Goal: Download file/media

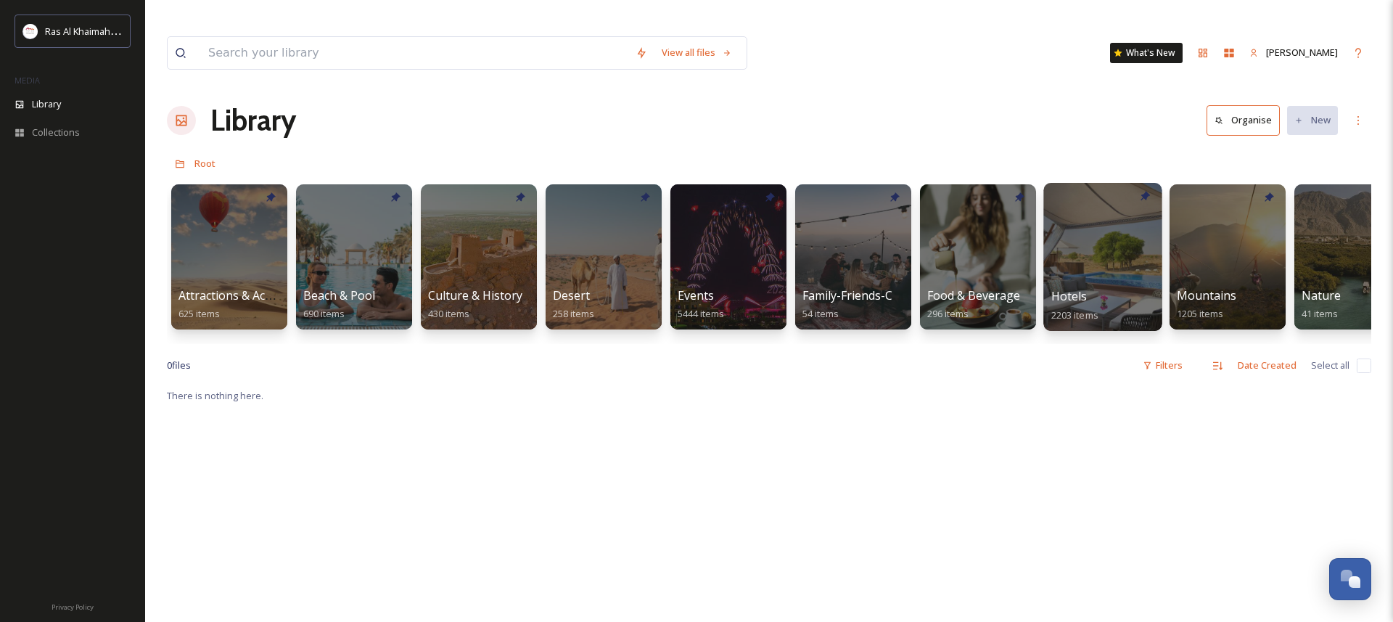
click at [1111, 211] on div at bounding box center [1102, 257] width 118 height 148
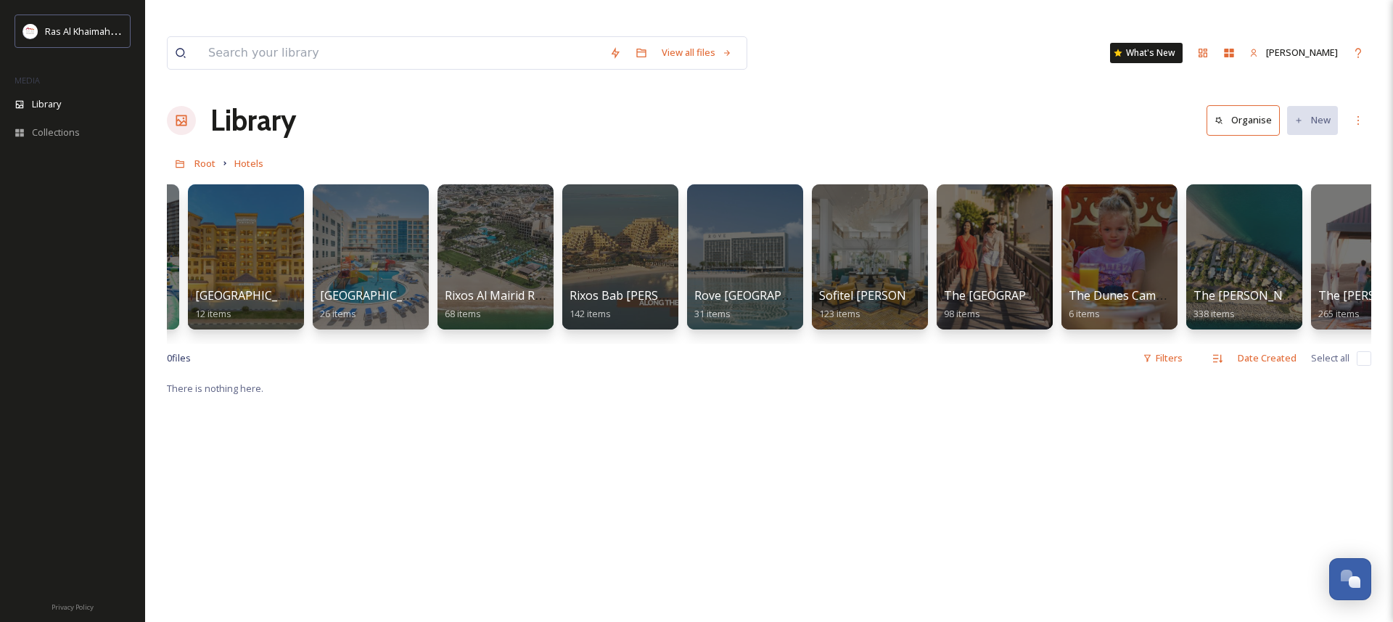
scroll to position [0, 1358]
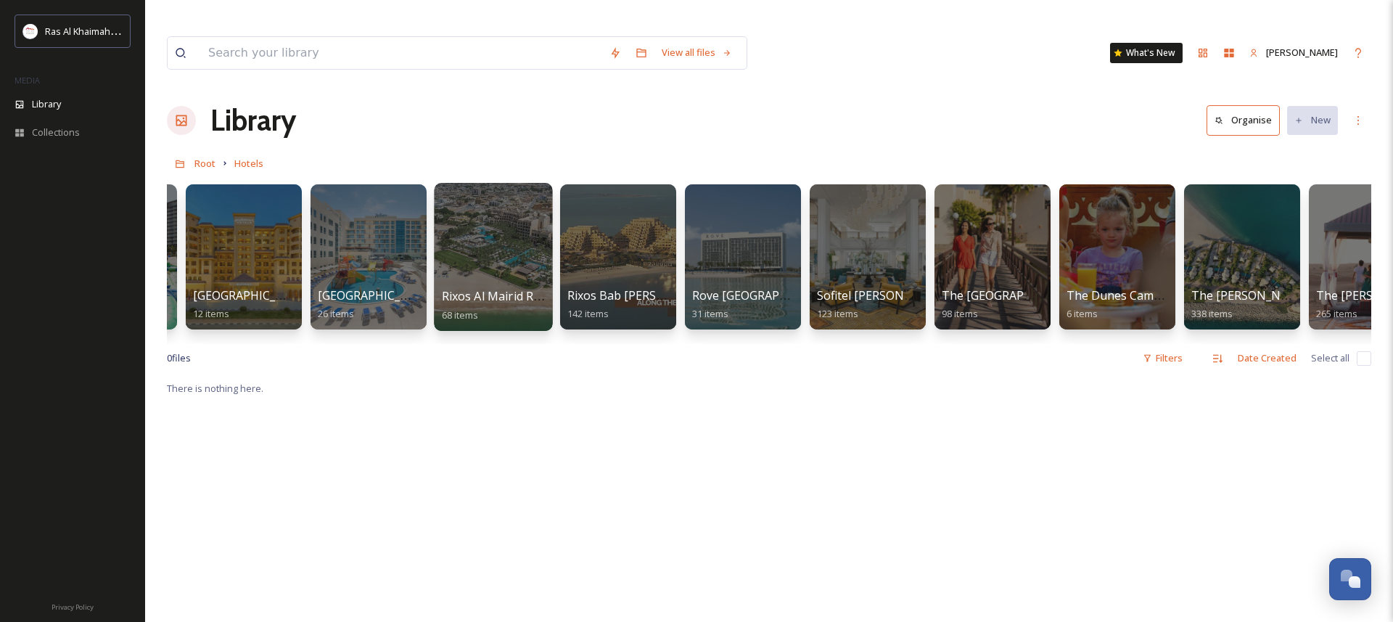
click at [481, 222] on div at bounding box center [493, 257] width 118 height 148
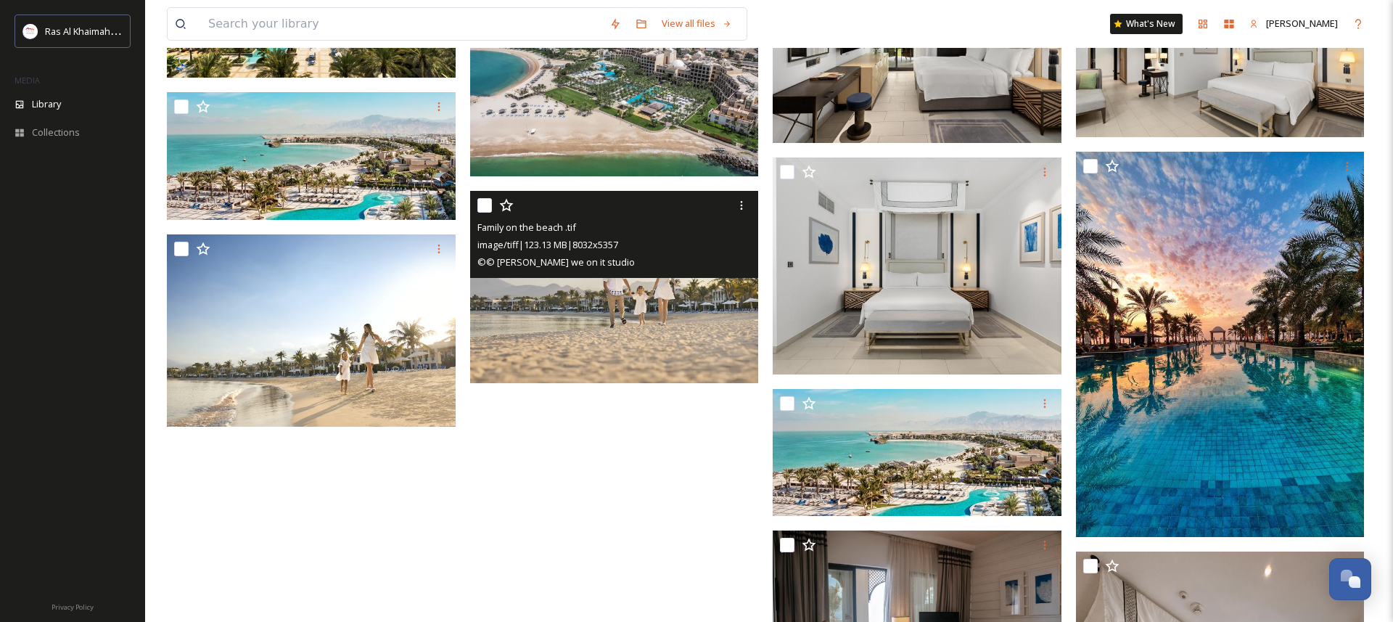
scroll to position [1276, 0]
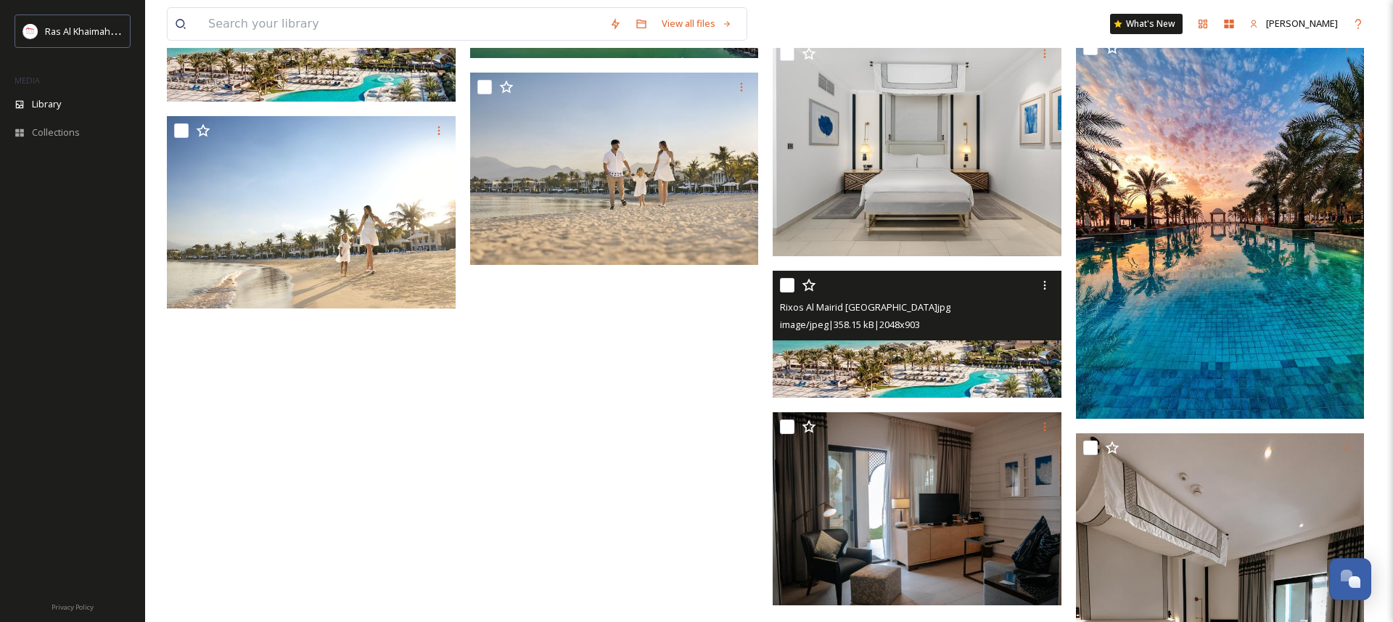
click at [984, 338] on img at bounding box center [917, 335] width 289 height 128
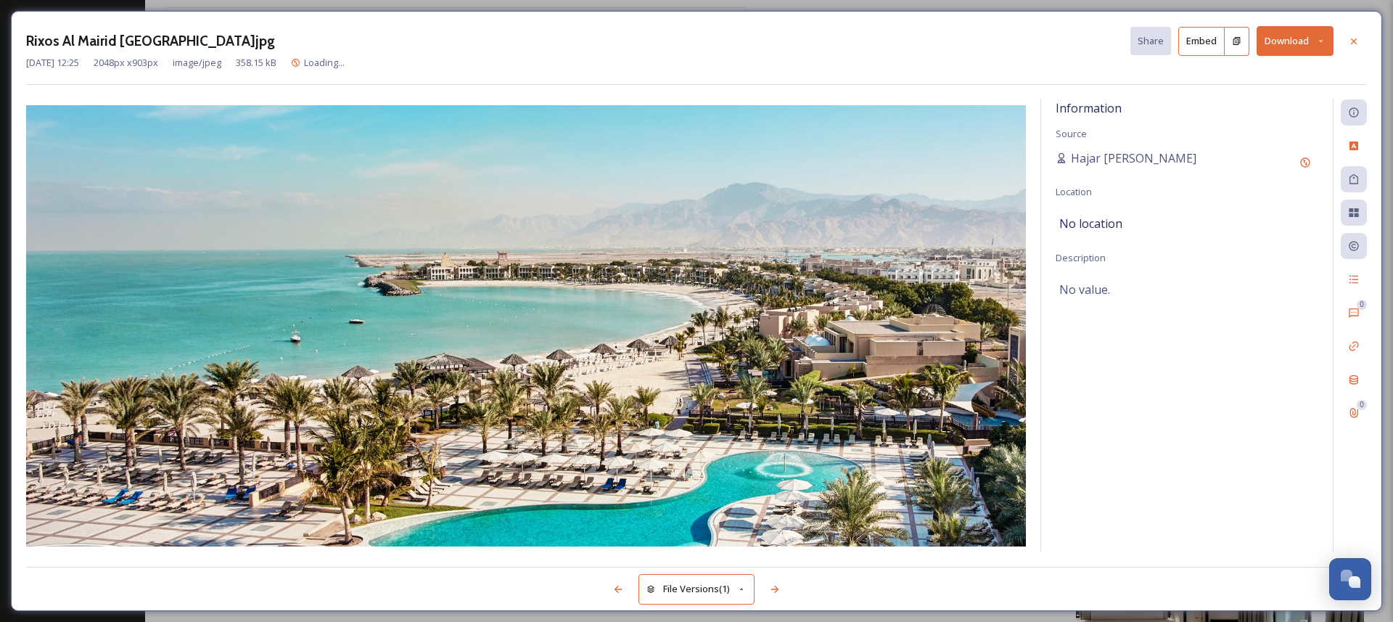
click at [1289, 41] on button "Download" at bounding box center [1295, 41] width 77 height 30
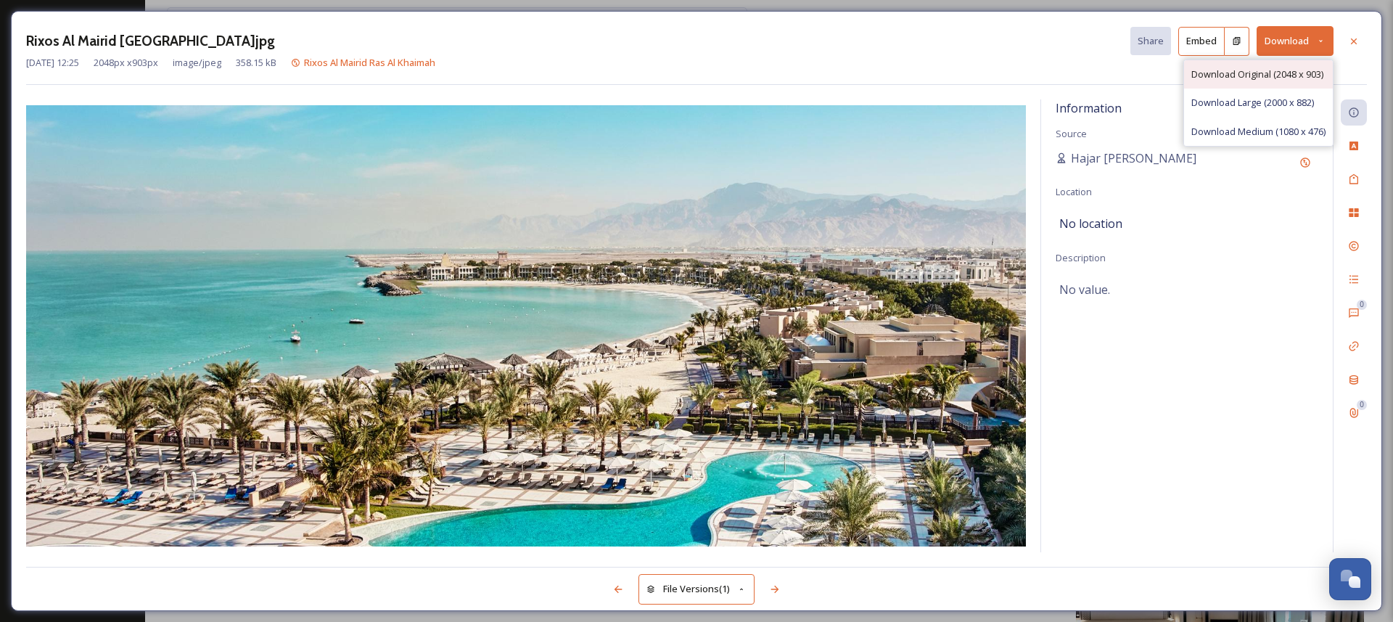
click at [1257, 77] on span "Download Original (2048 x 903)" at bounding box center [1257, 74] width 132 height 14
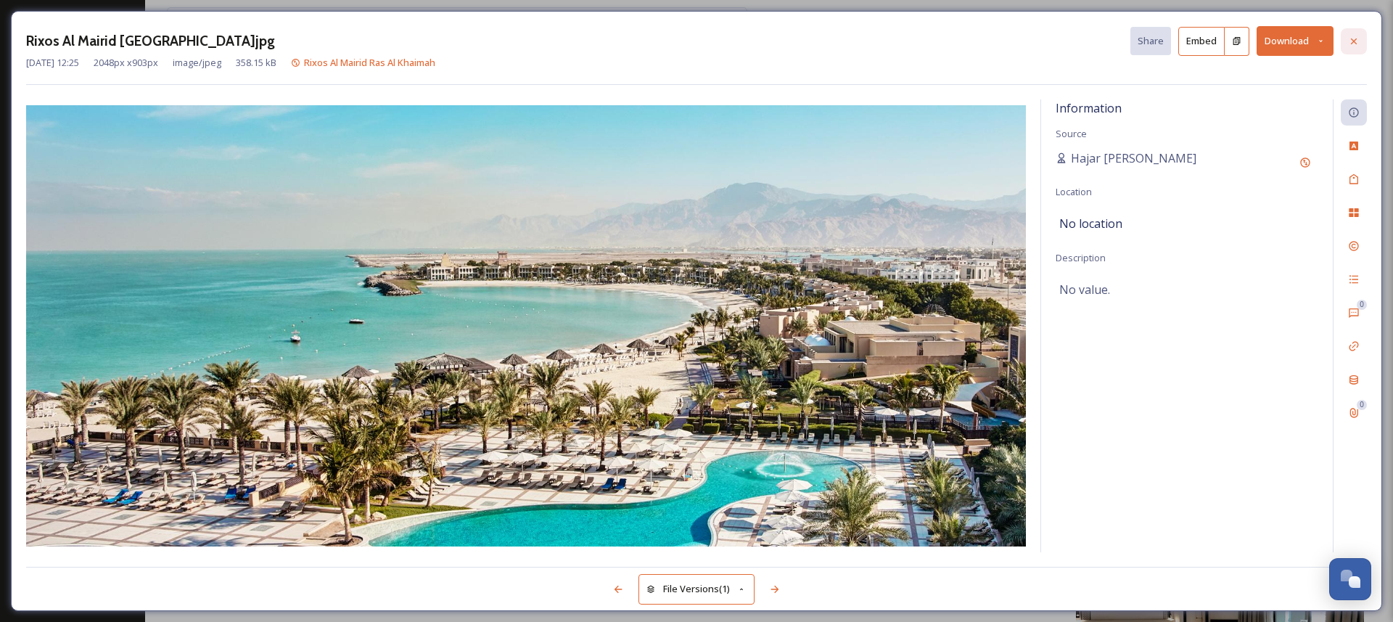
click at [1353, 41] on icon at bounding box center [1354, 41] width 6 height 6
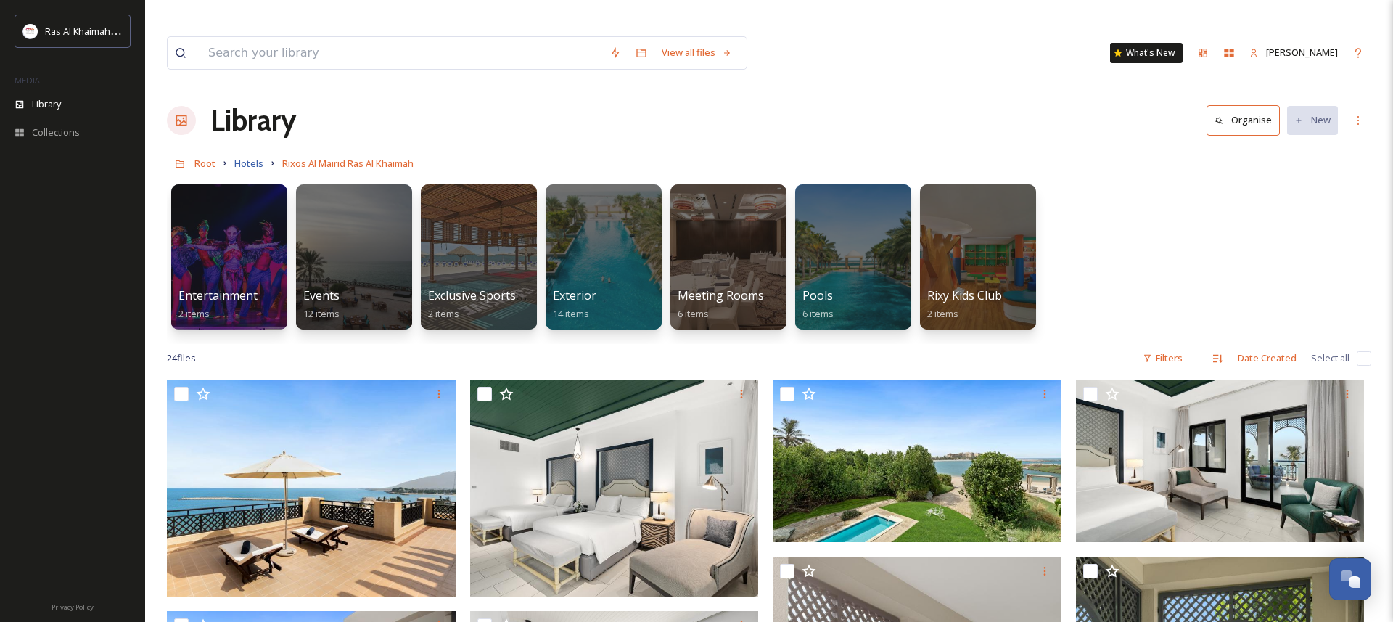
click at [258, 157] on span "Hotels" at bounding box center [248, 163] width 29 height 13
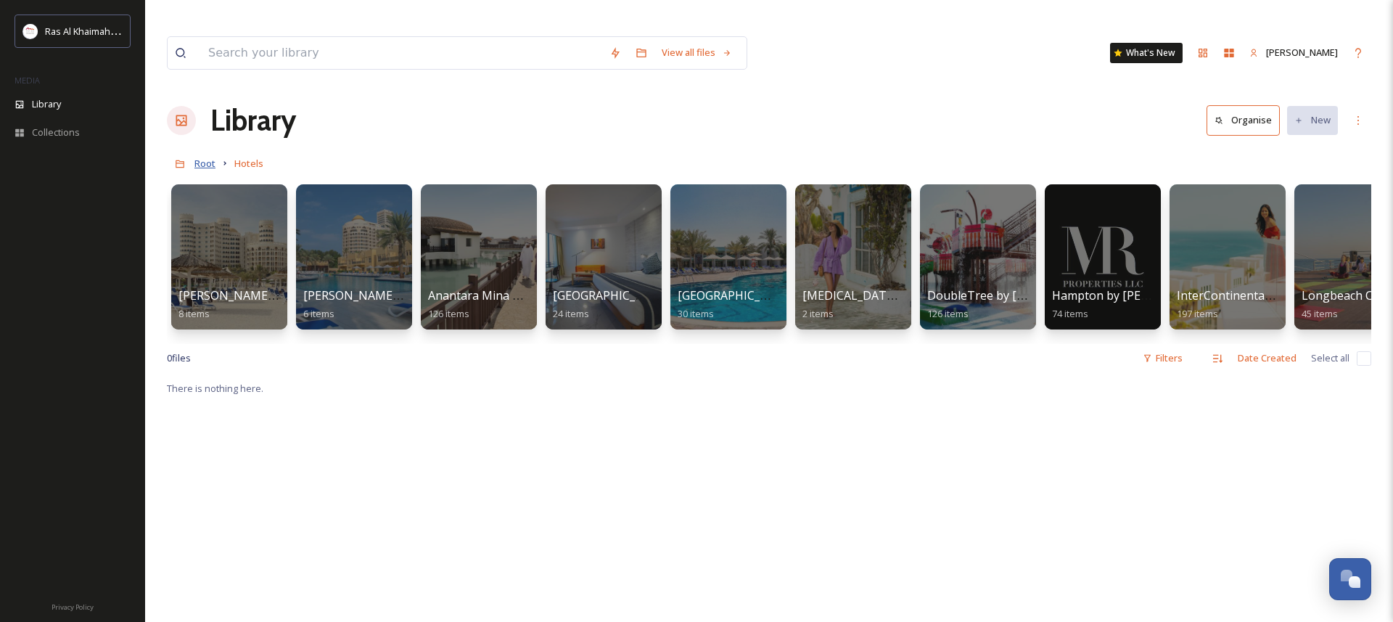
click at [205, 157] on span "Root" at bounding box center [204, 163] width 21 height 13
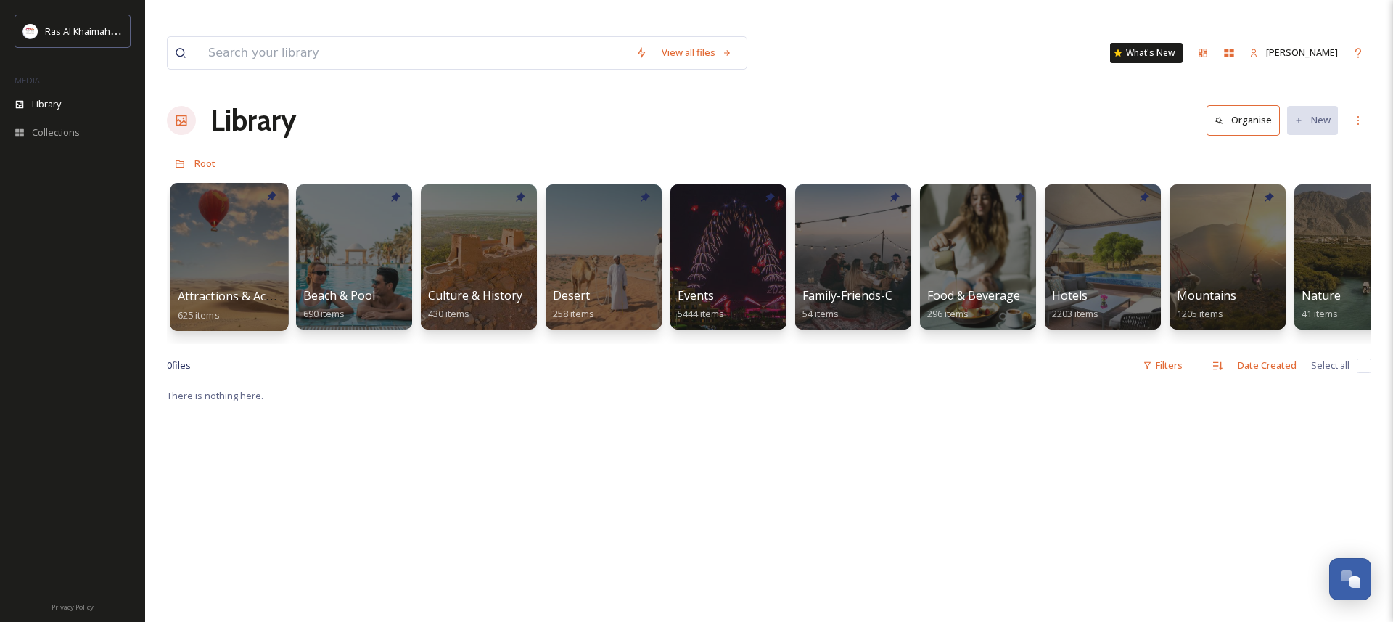
click at [231, 226] on div at bounding box center [229, 257] width 118 height 148
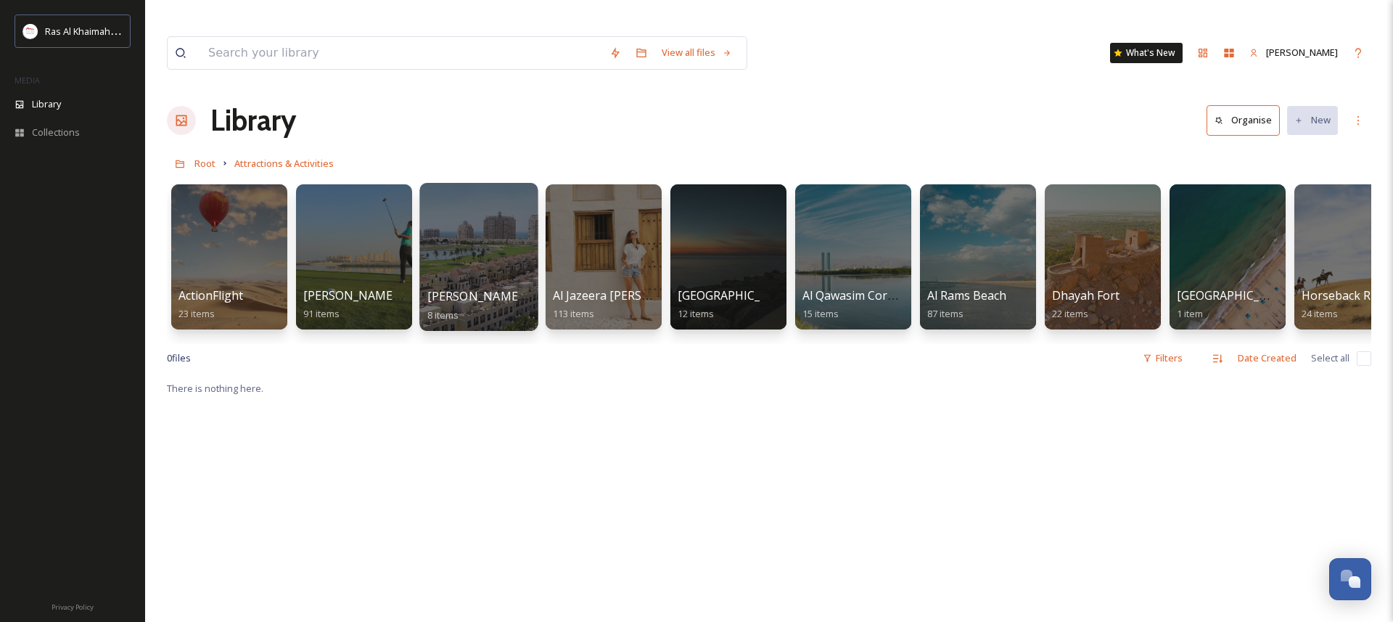
click at [503, 226] on div at bounding box center [478, 257] width 118 height 148
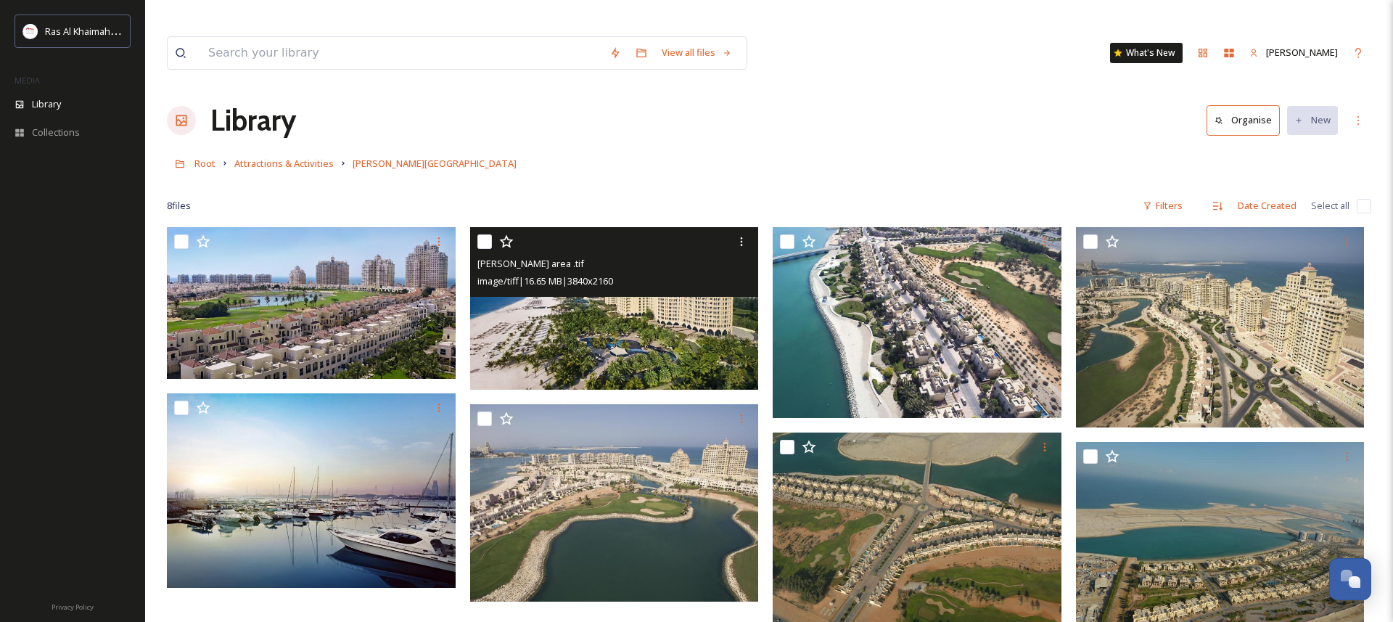
click at [667, 319] on img at bounding box center [614, 308] width 289 height 163
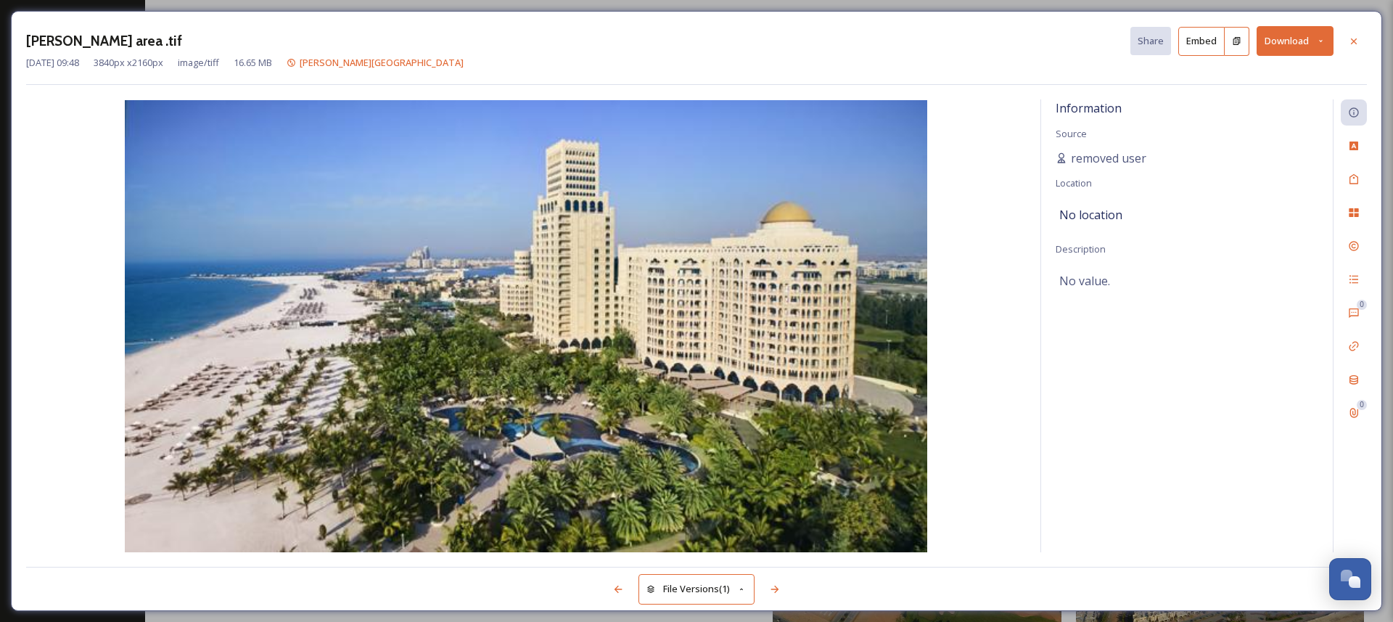
click at [1321, 43] on icon at bounding box center [1320, 40] width 9 height 9
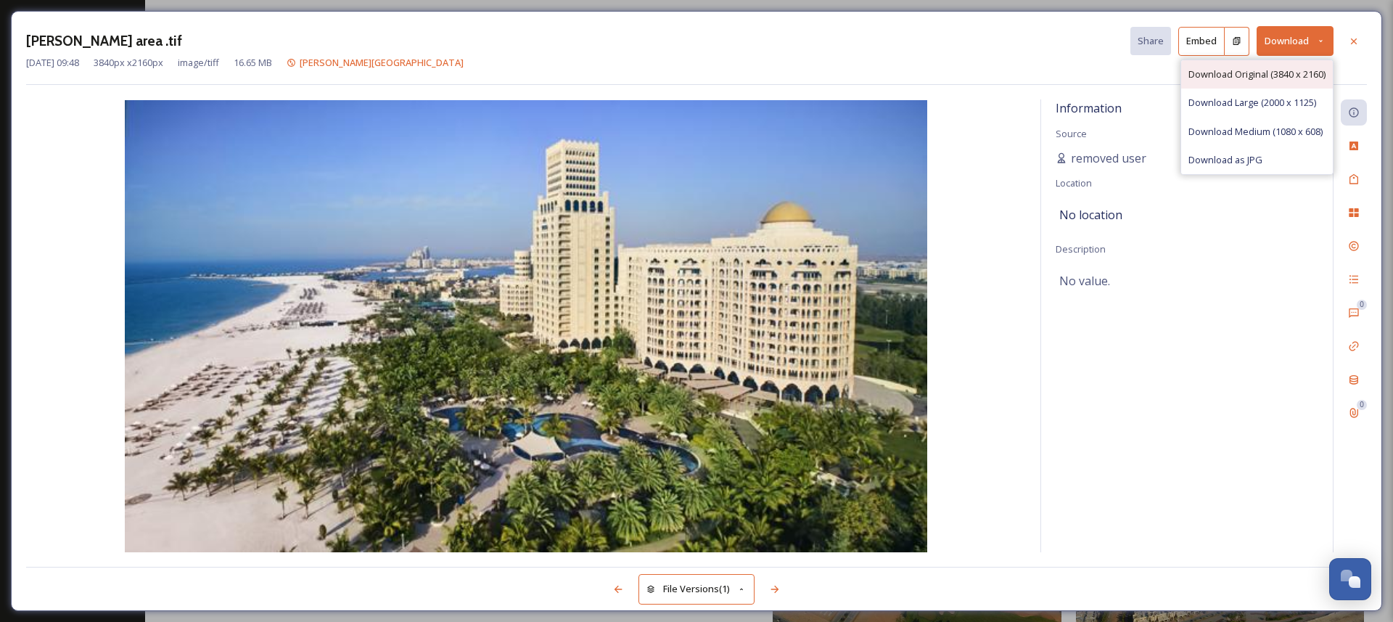
click at [1269, 84] on div "Download Original (3840 x 2160)" at bounding box center [1257, 74] width 152 height 28
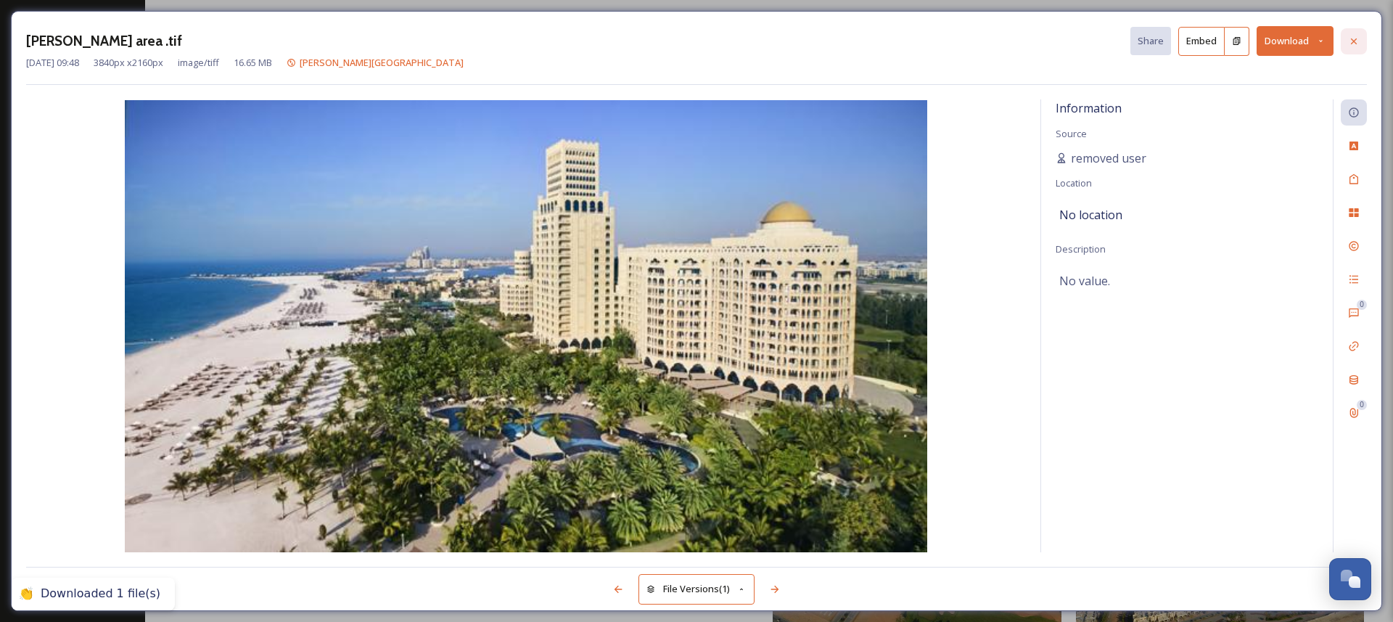
click at [1361, 38] on div at bounding box center [1354, 41] width 26 height 26
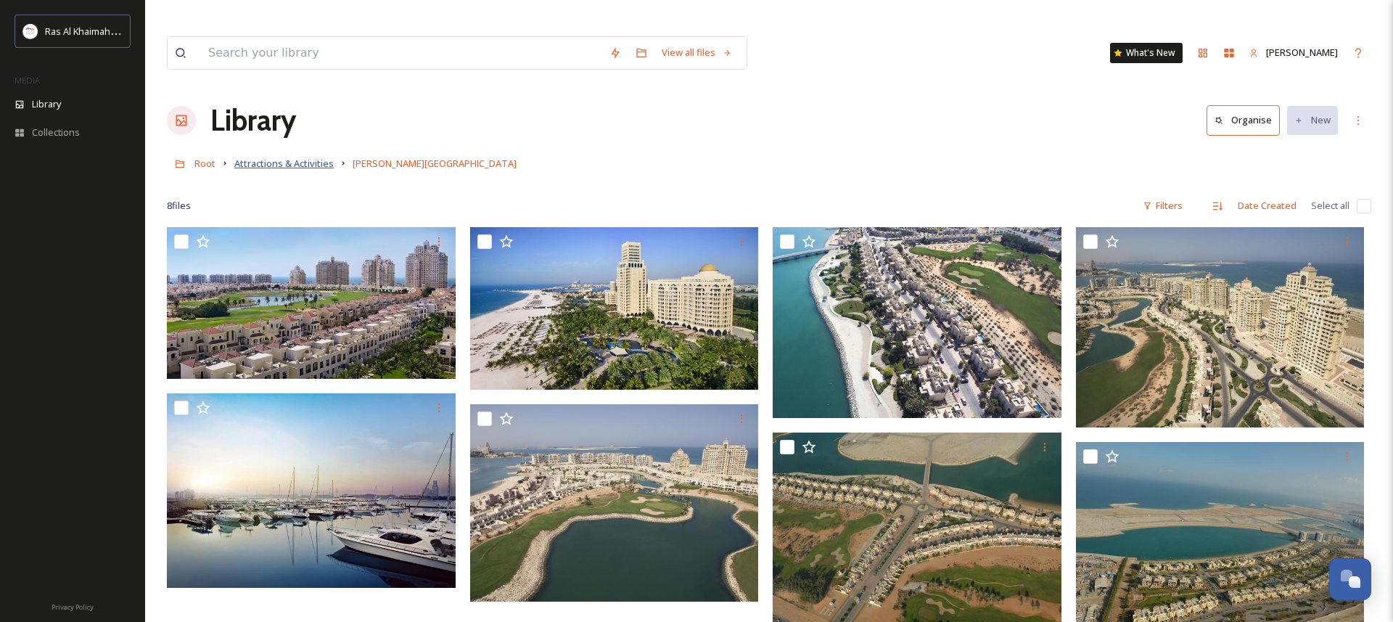
click at [295, 157] on span "Attractions & Activities" at bounding box center [283, 163] width 99 height 13
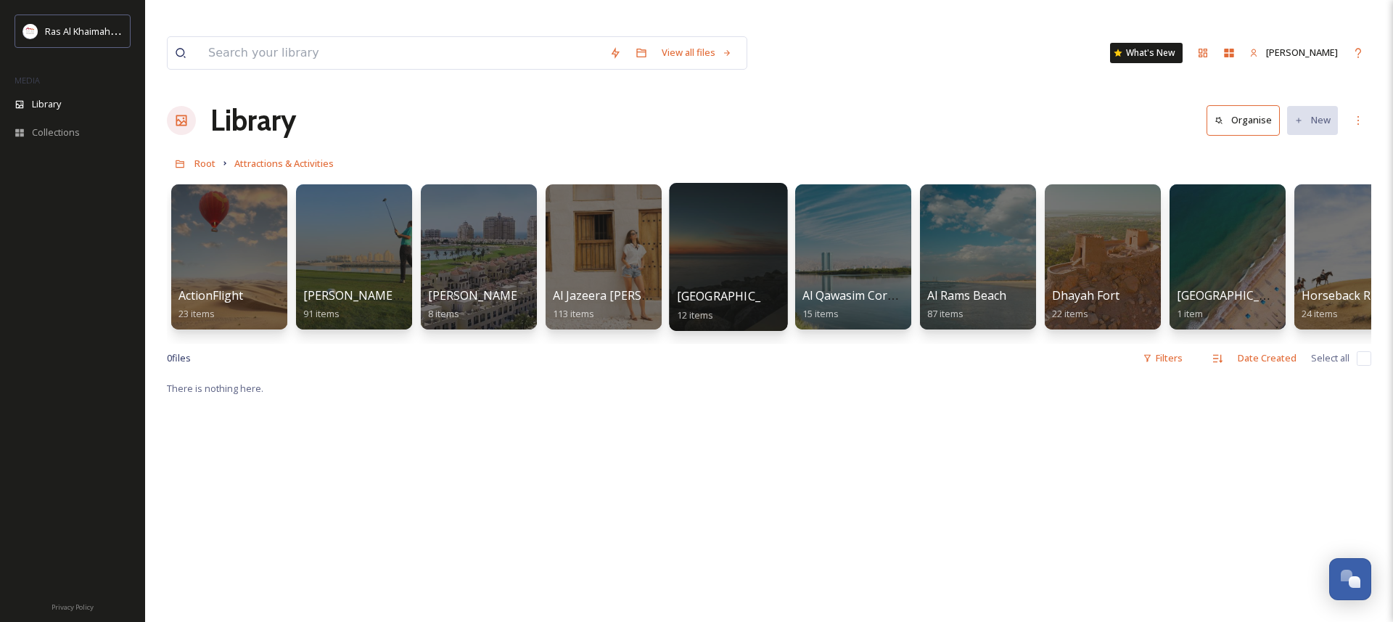
click at [725, 217] on div at bounding box center [728, 257] width 118 height 148
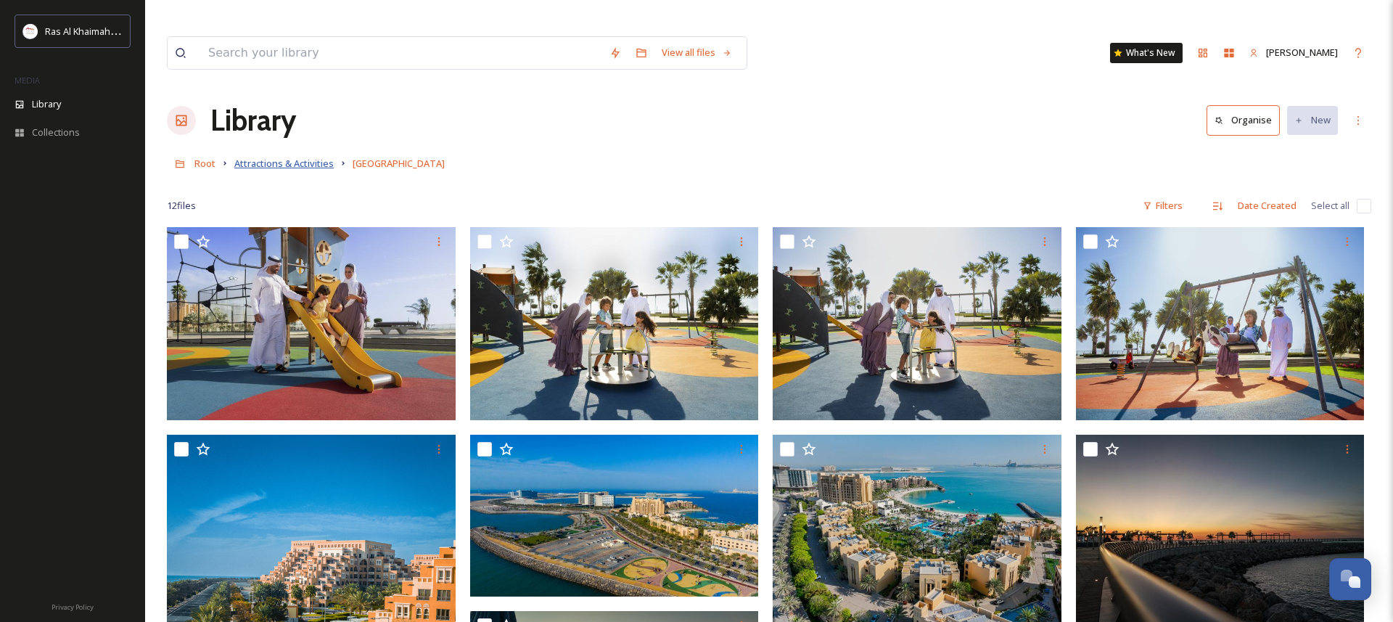
click at [260, 157] on span "Attractions & Activities" at bounding box center [283, 163] width 99 height 13
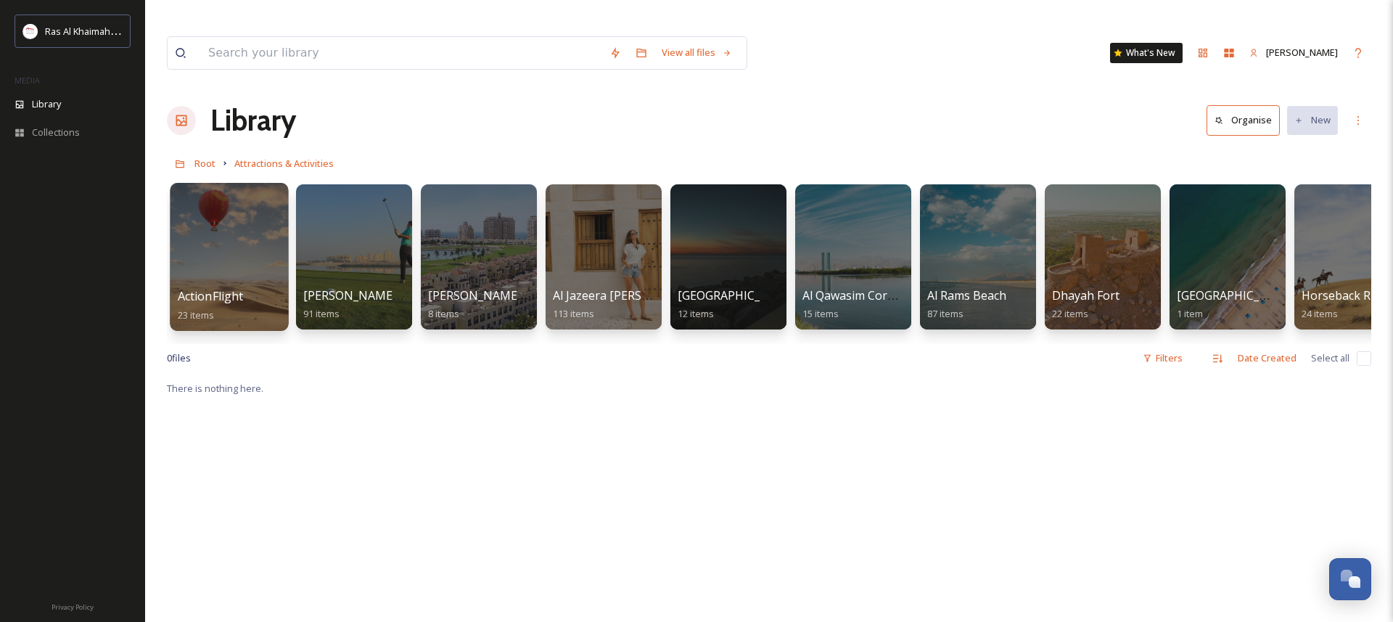
scroll to position [0, 3]
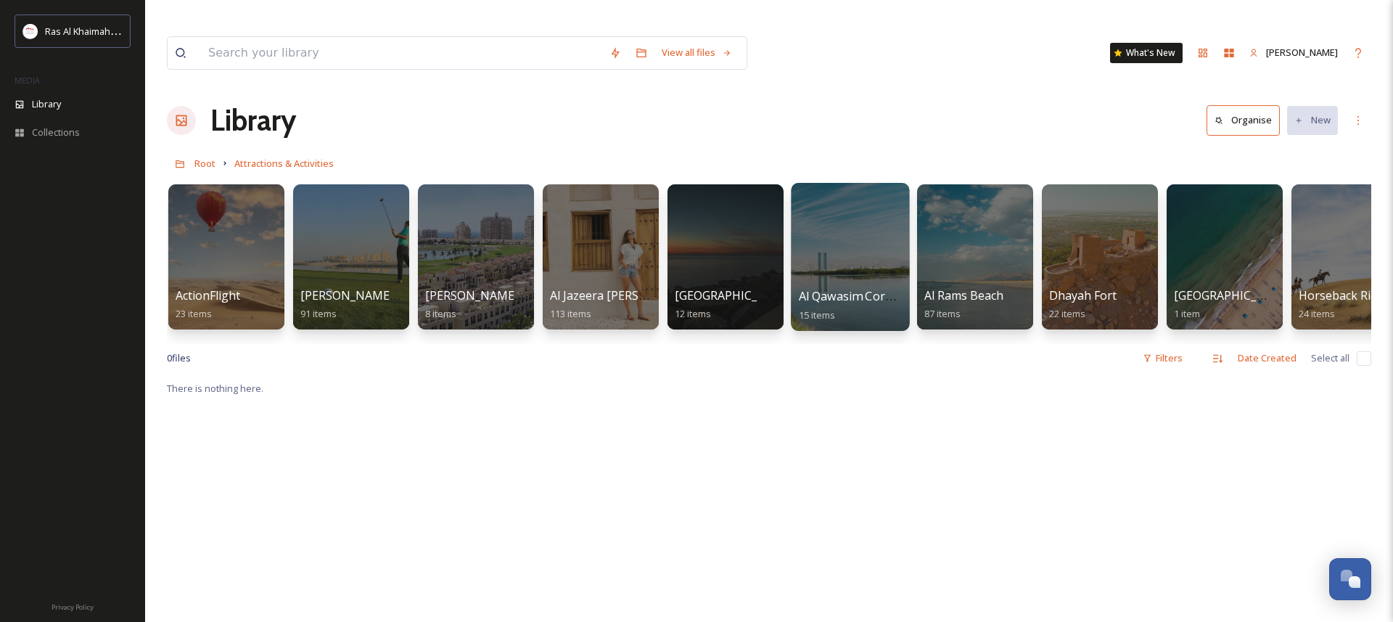
click at [835, 210] on div at bounding box center [850, 257] width 118 height 148
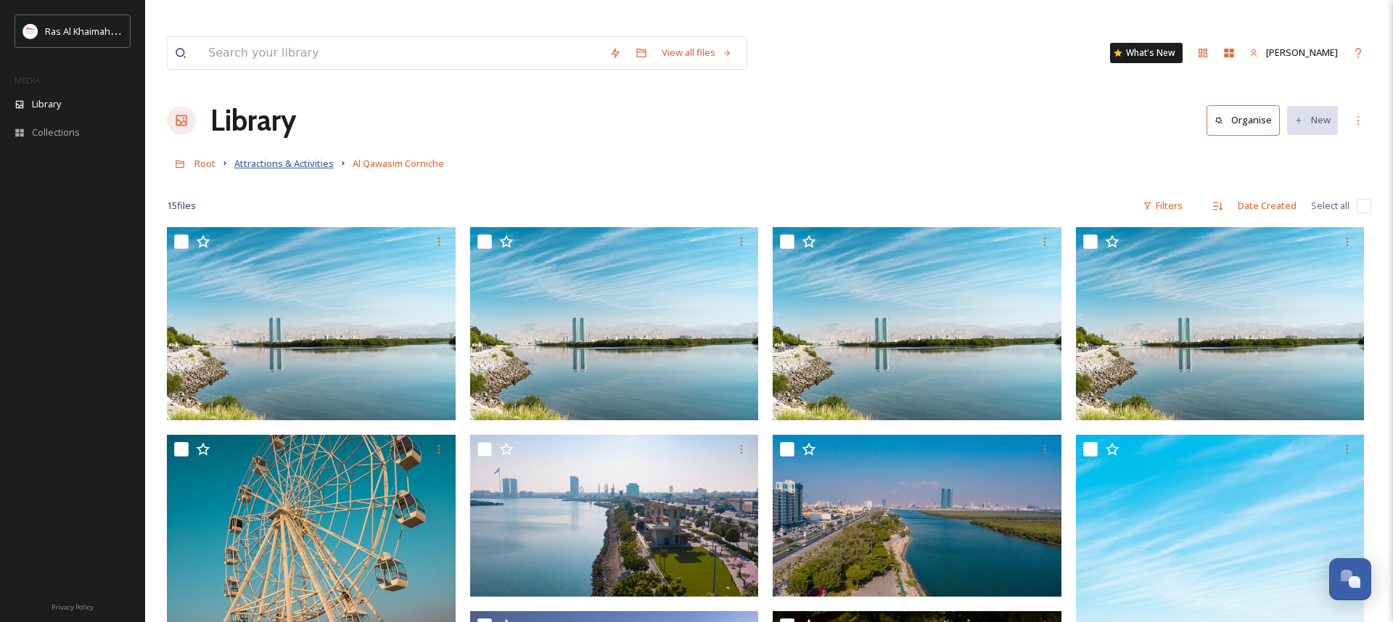
click at [250, 157] on span "Attractions & Activities" at bounding box center [283, 163] width 99 height 13
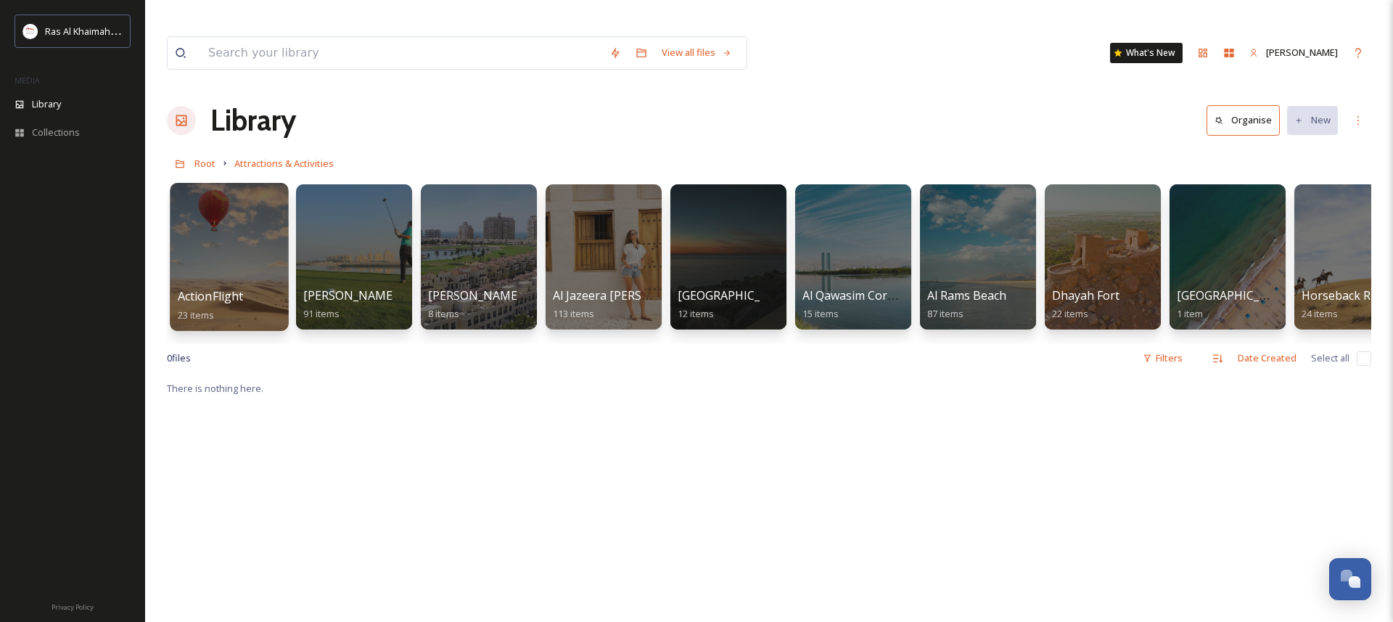
click at [237, 210] on div at bounding box center [229, 257] width 118 height 148
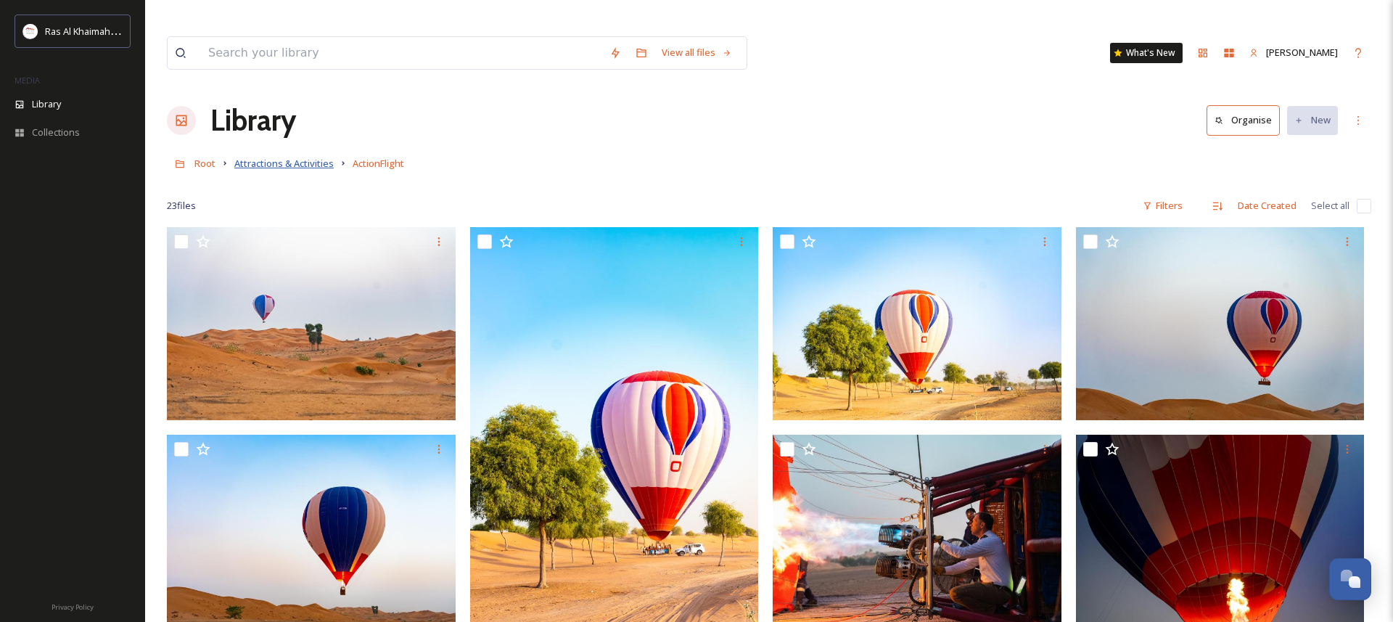
click at [282, 157] on span "Attractions & Activities" at bounding box center [283, 163] width 99 height 13
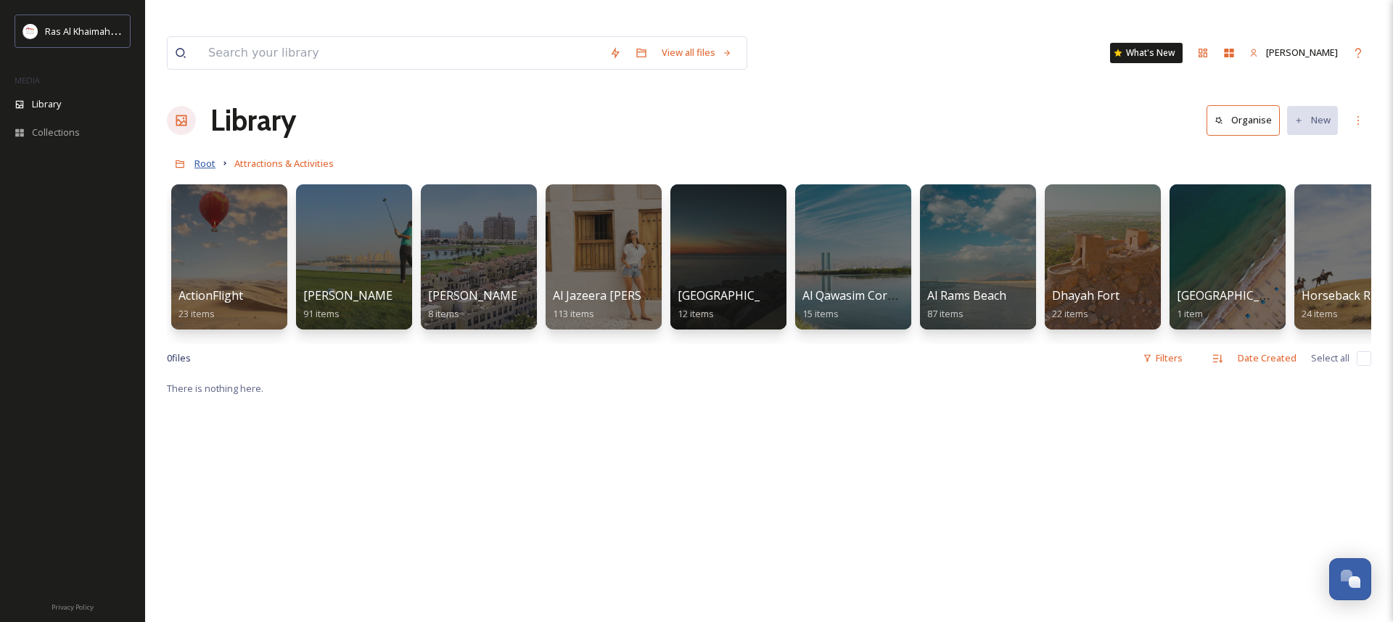
click at [198, 157] on span "Root" at bounding box center [204, 163] width 21 height 13
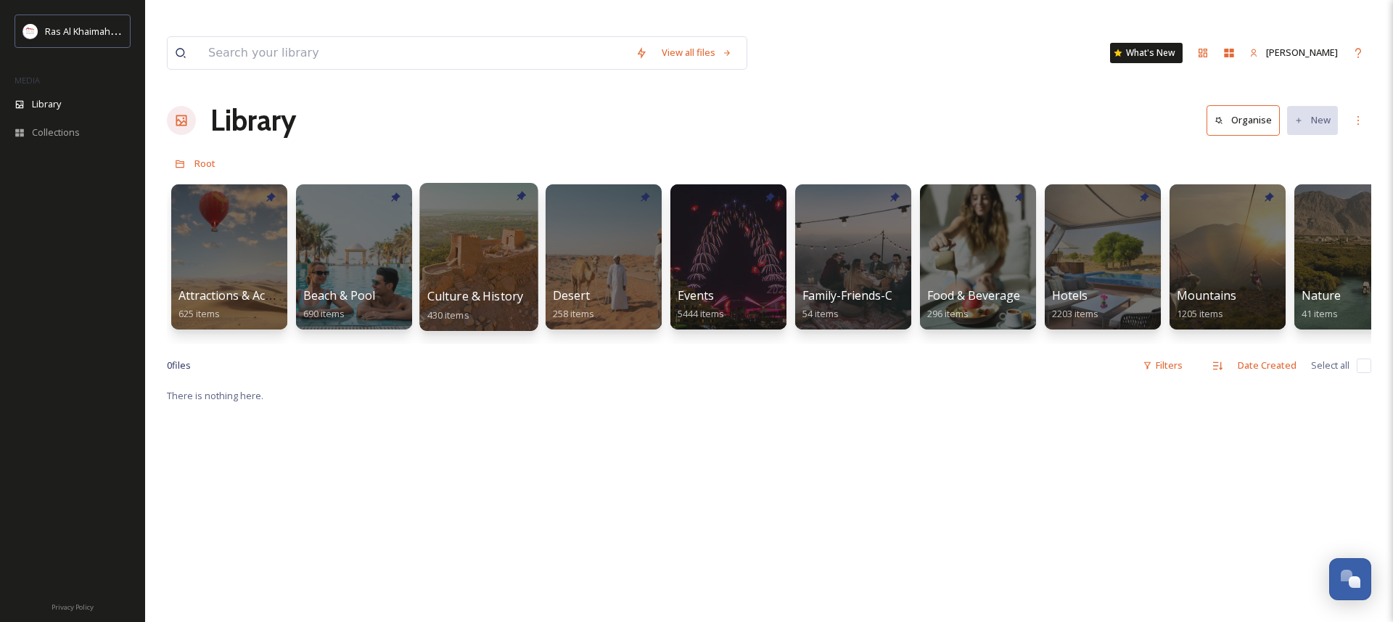
click at [485, 219] on div at bounding box center [478, 257] width 118 height 148
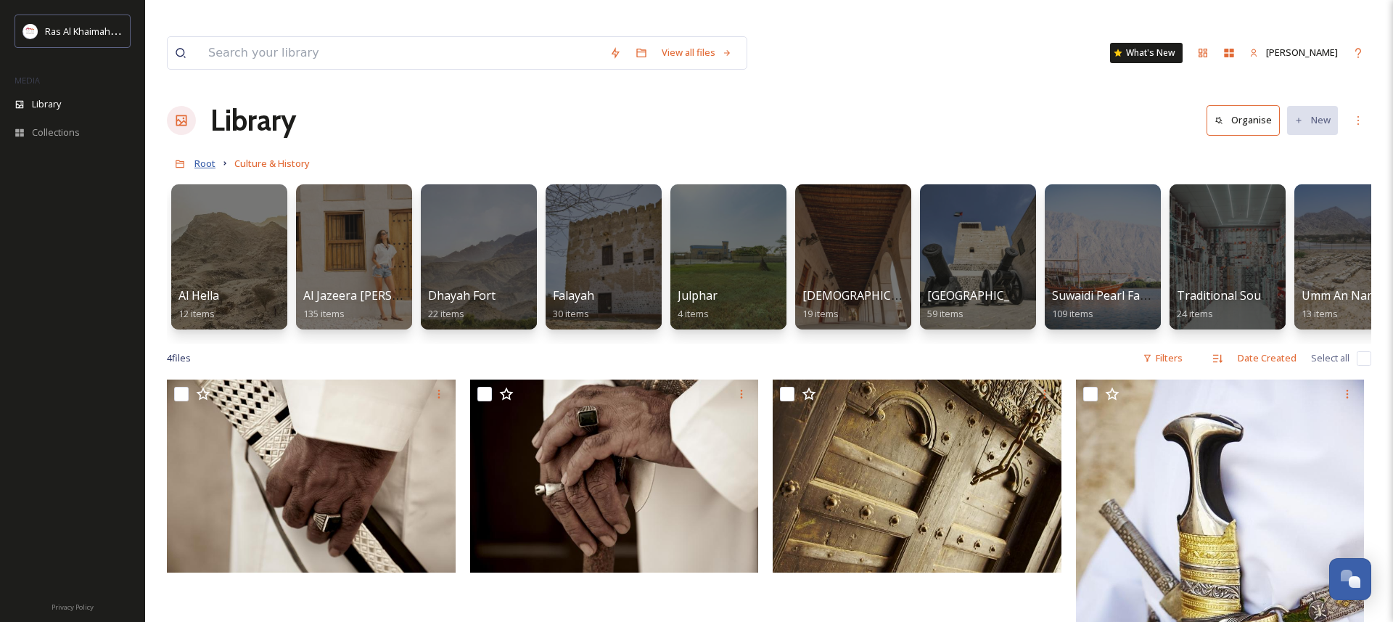
click at [208, 157] on span "Root" at bounding box center [204, 163] width 21 height 13
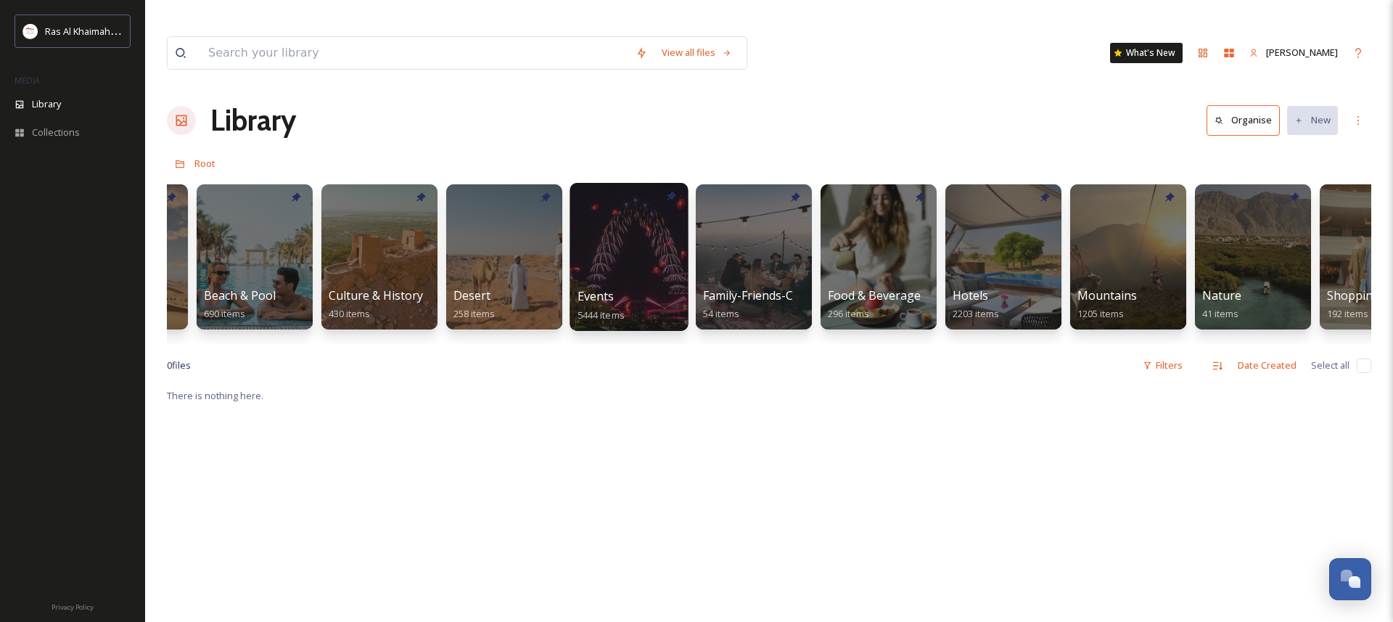
scroll to position [0, 216]
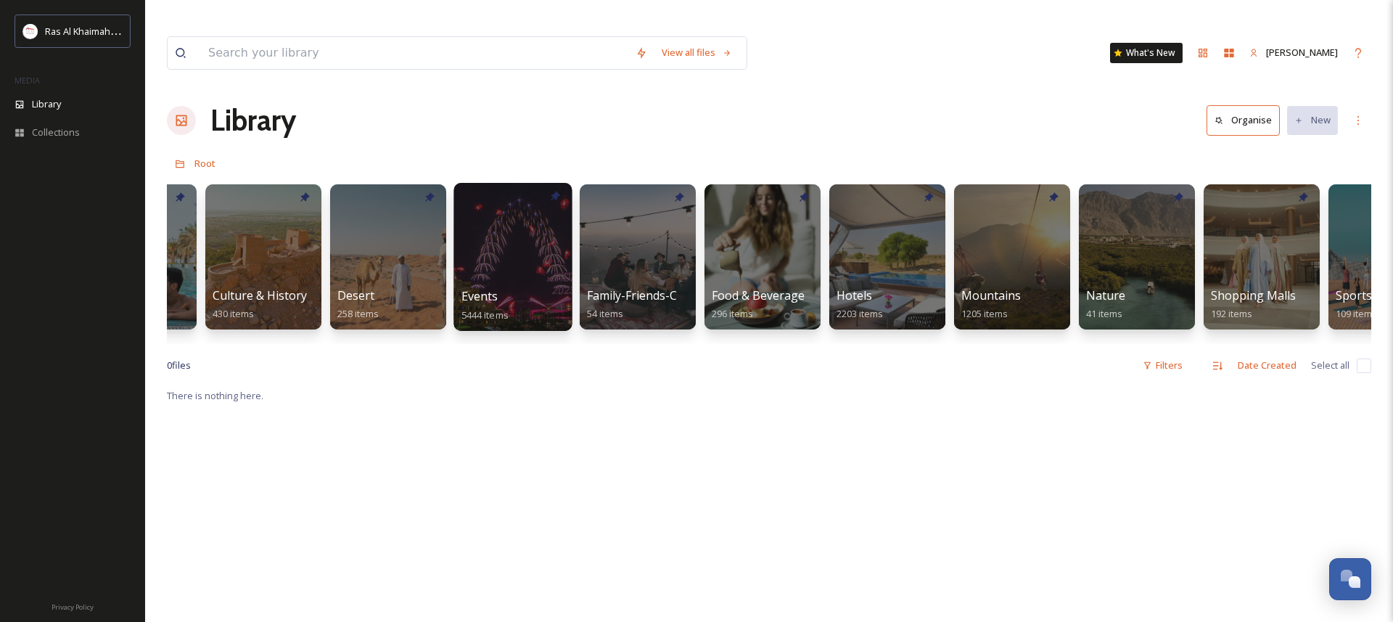
click at [545, 246] on div at bounding box center [513, 257] width 118 height 148
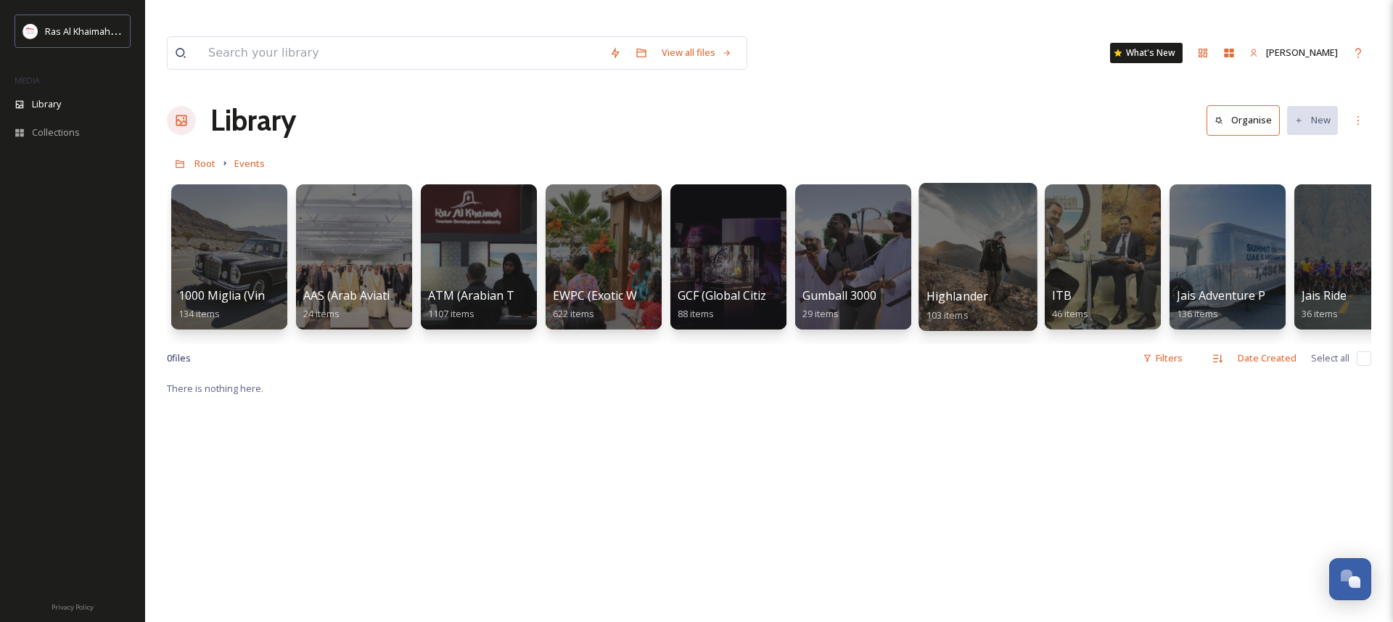
click at [971, 216] on div at bounding box center [978, 257] width 118 height 148
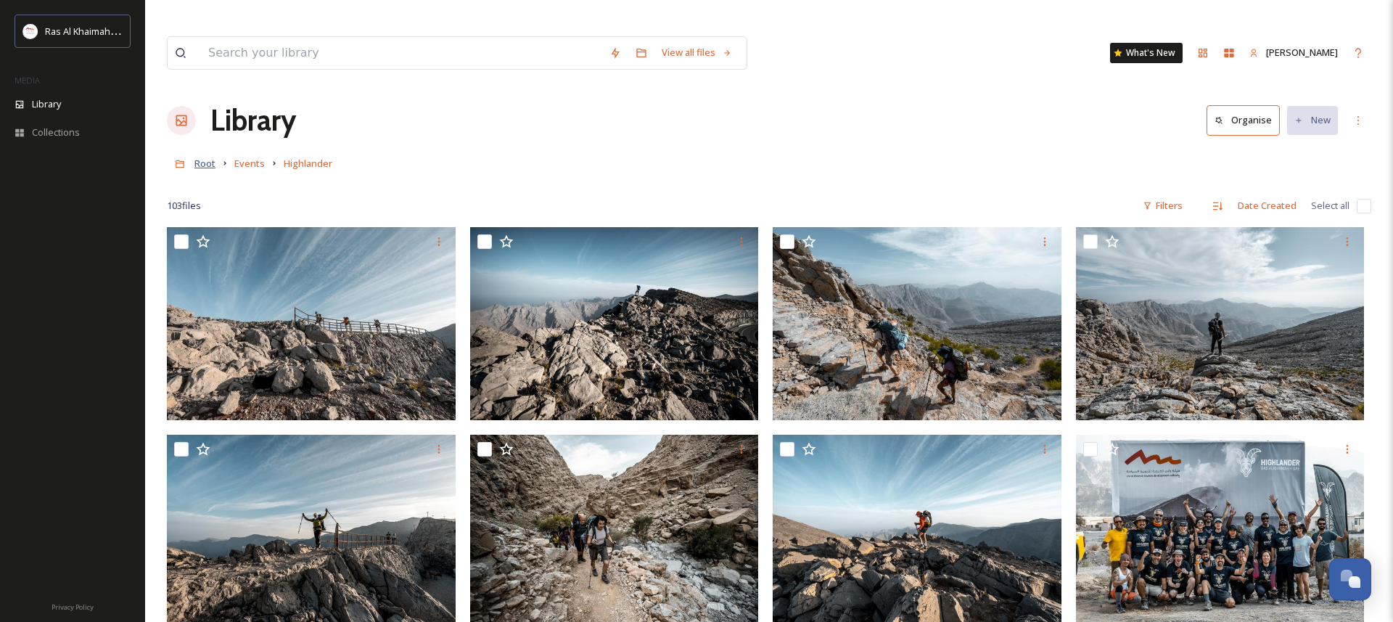
click at [200, 157] on span "Root" at bounding box center [204, 163] width 21 height 13
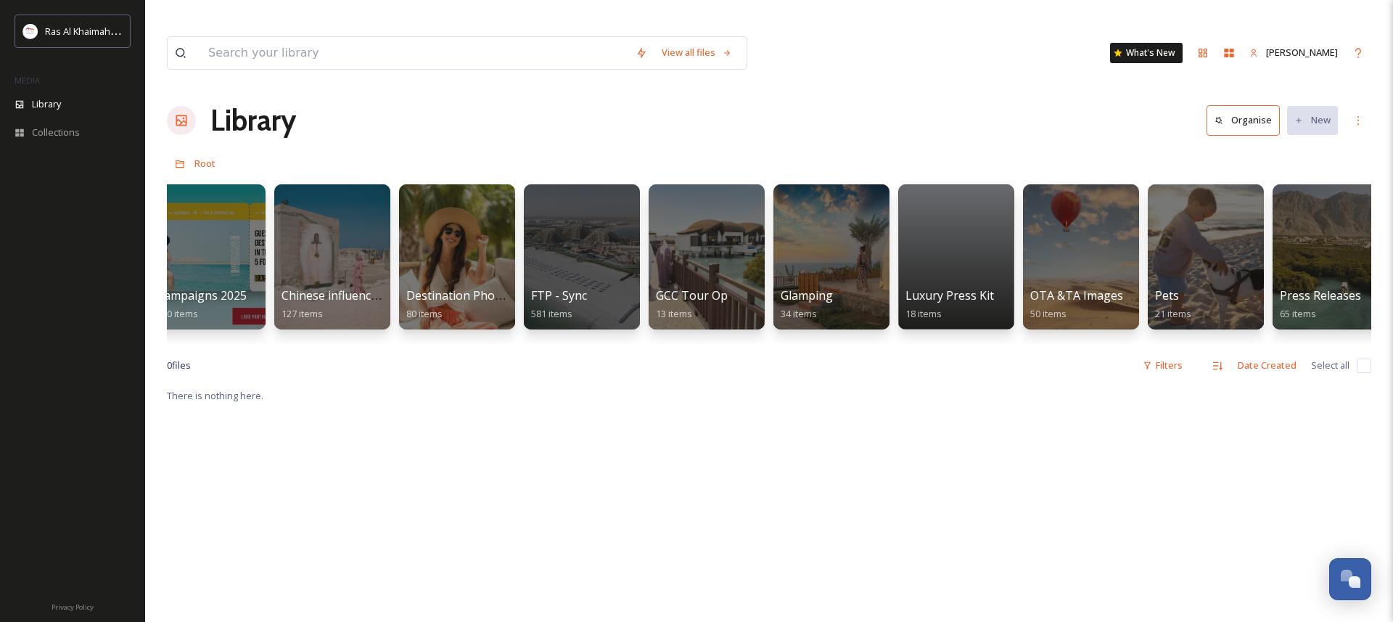
scroll to position [0, 1975]
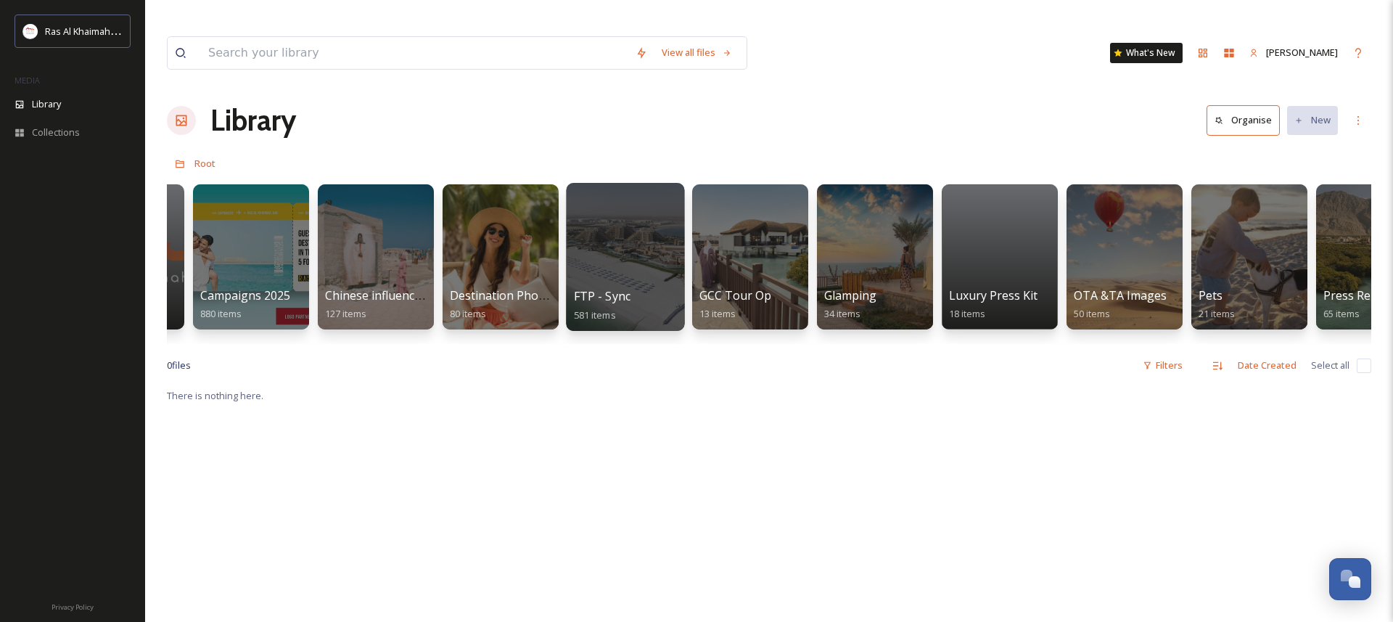
click at [629, 237] on div at bounding box center [625, 257] width 118 height 148
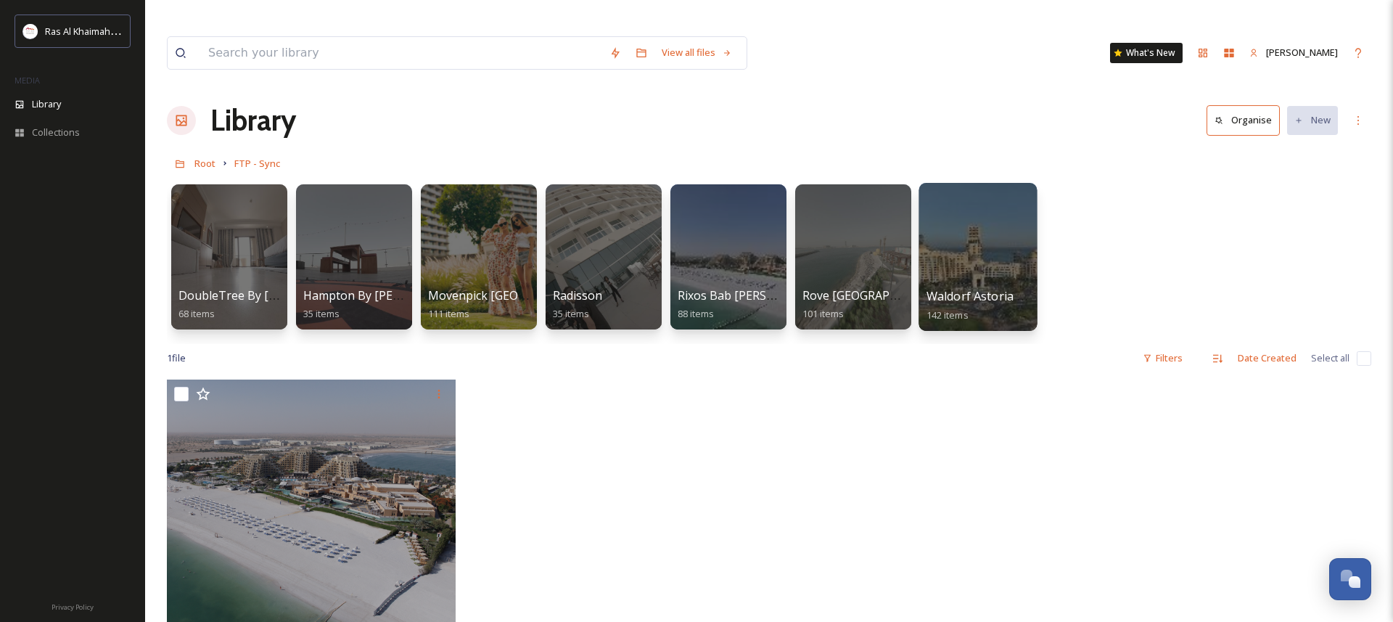
click at [968, 213] on div at bounding box center [978, 257] width 118 height 148
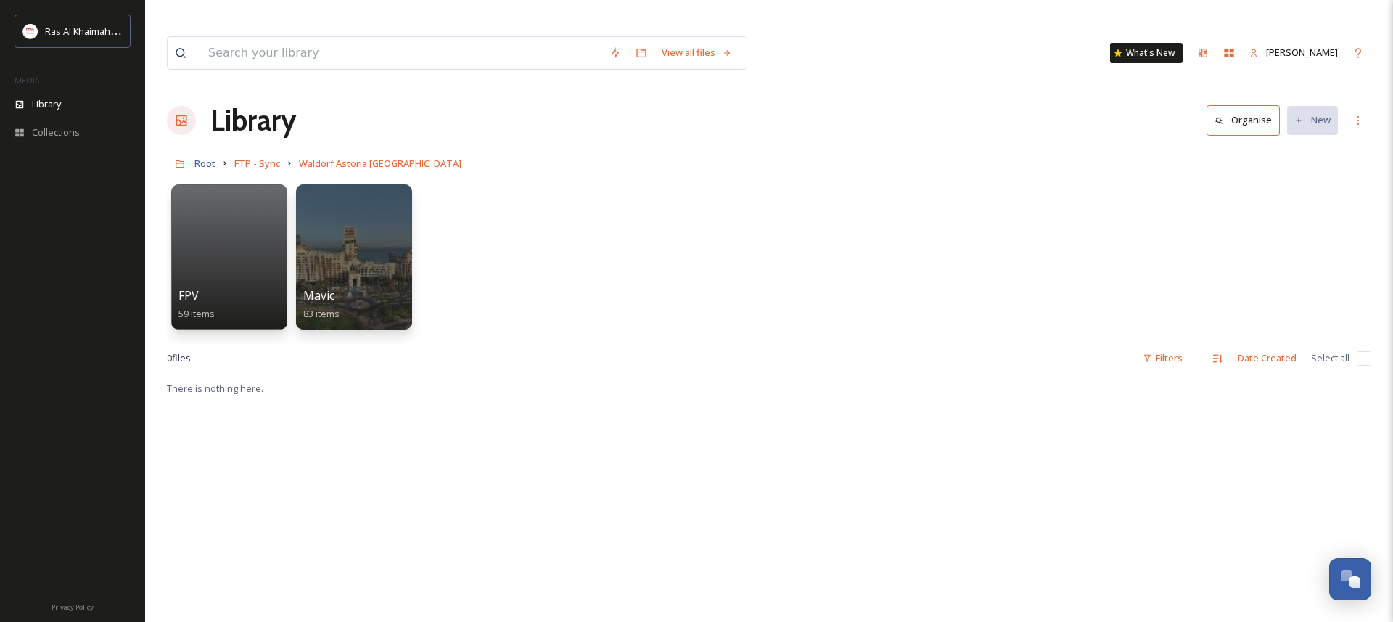
click at [200, 157] on span "Root" at bounding box center [204, 163] width 21 height 13
